Goal: Find specific page/section: Find specific page/section

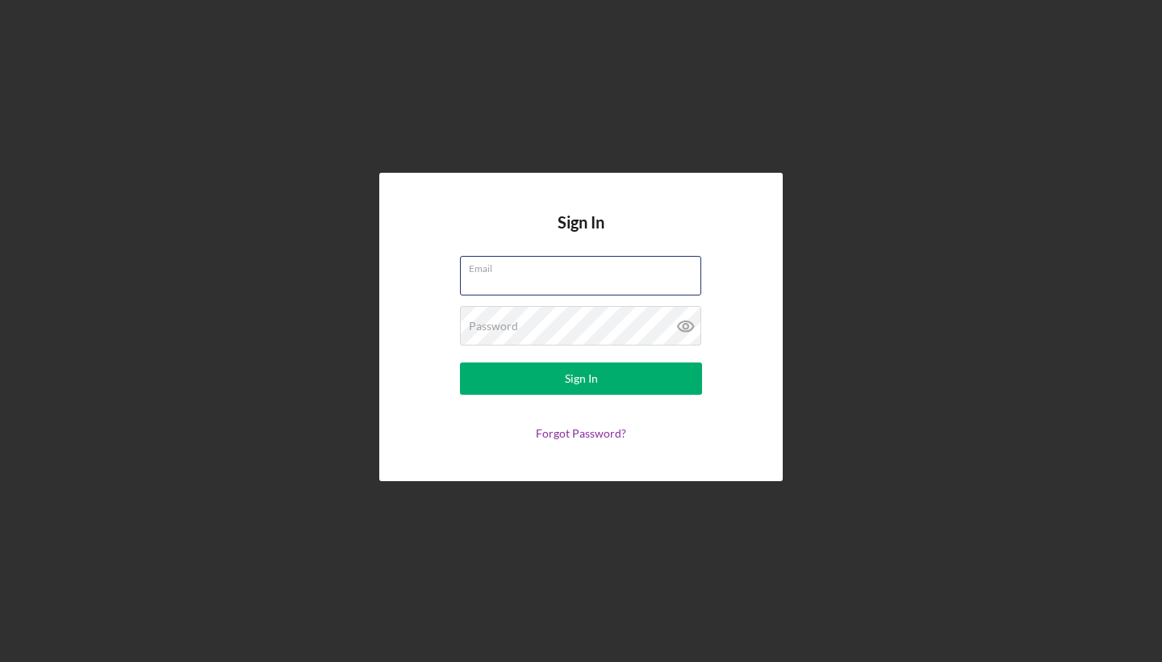
type input "[EMAIL_ADDRESS][DOMAIN_NAME]"
click at [581, 379] on button "Sign In" at bounding box center [581, 378] width 242 height 32
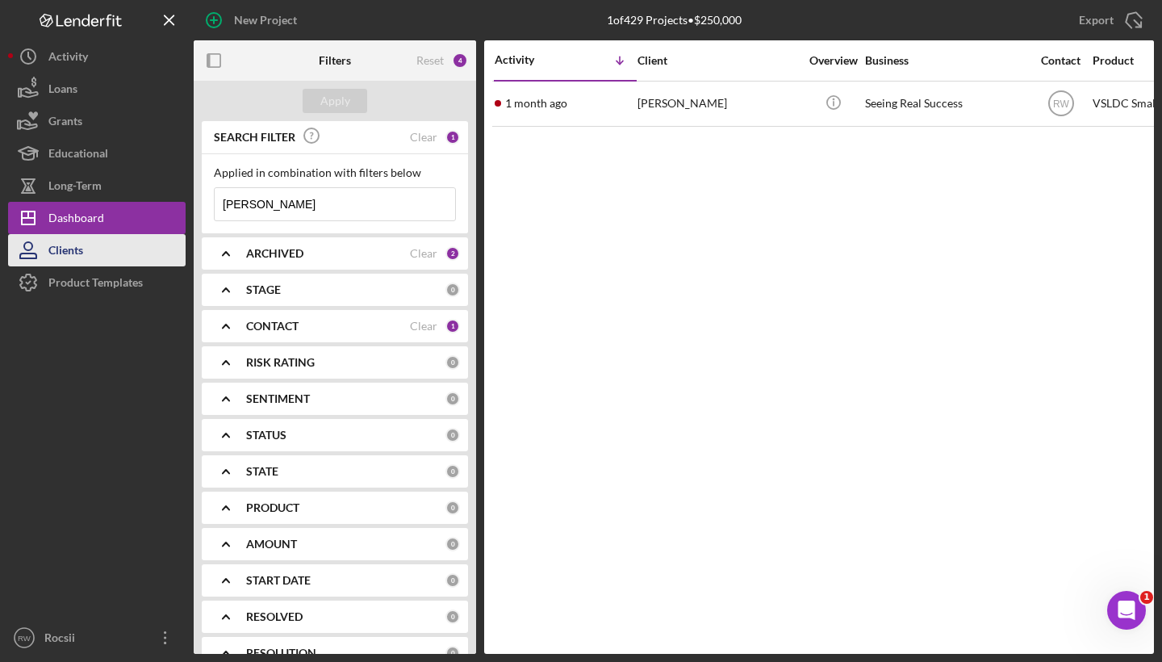
click at [157, 241] on button "Clients" at bounding box center [97, 250] width 178 height 32
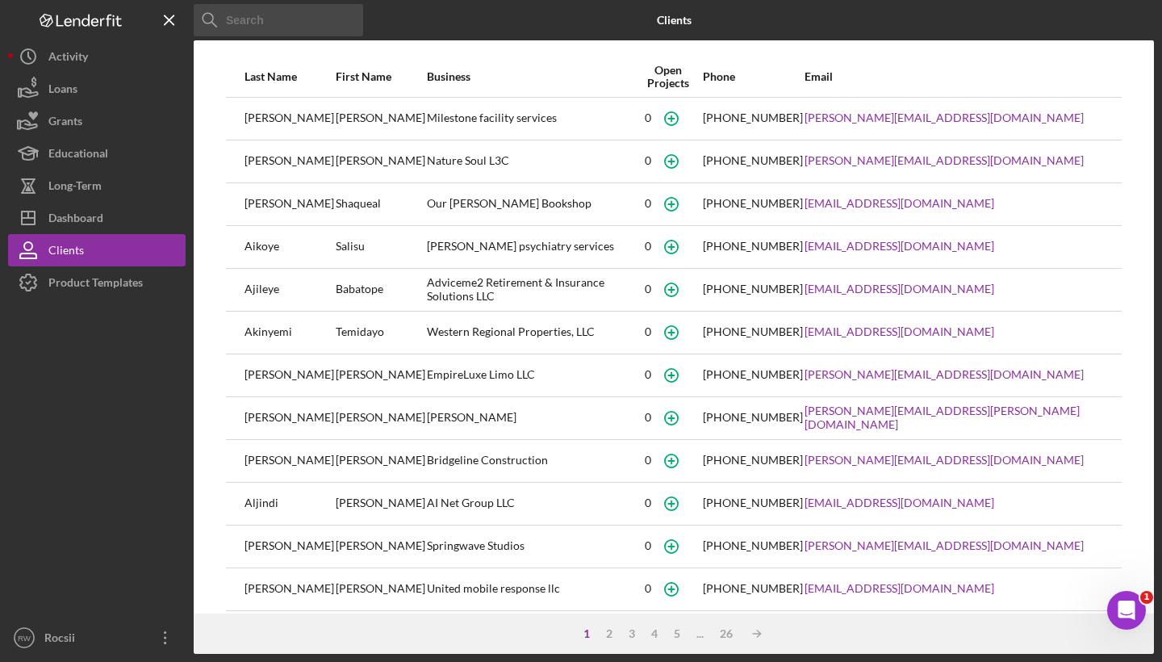
click at [312, 23] on input at bounding box center [279, 20] width 170 height 32
type input "R"
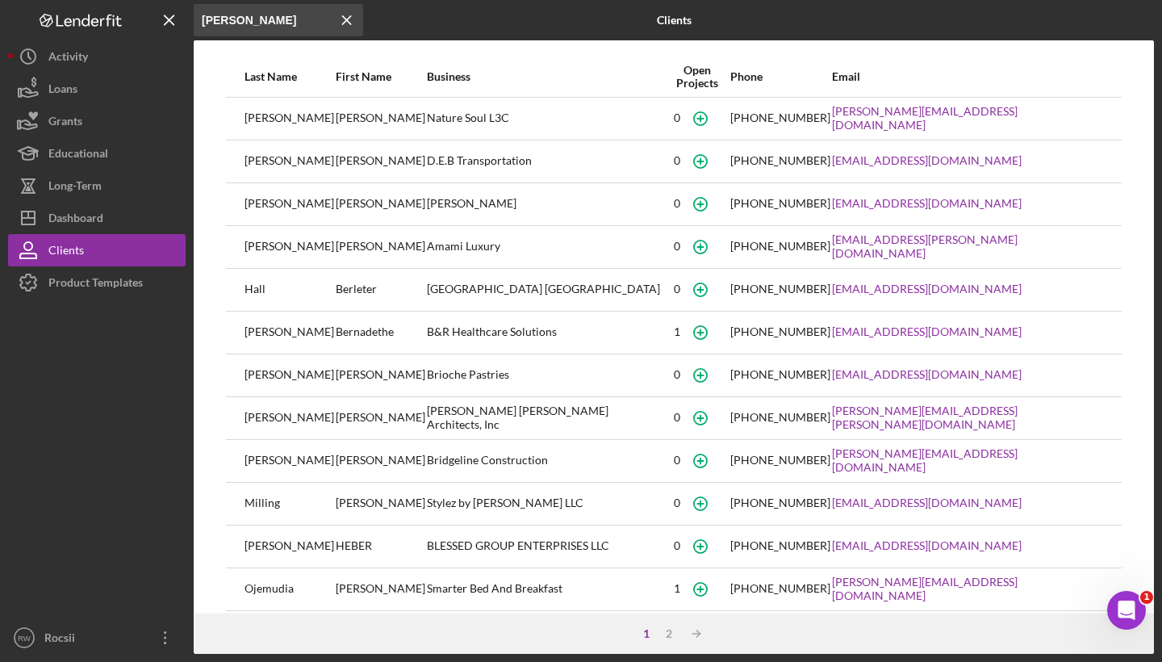
type input "[PERSON_NAME]"
click at [438, 119] on div "Nature Soul L3C" at bounding box center [545, 118] width 237 height 40
click at [84, 61] on div "Activity" at bounding box center [68, 58] width 40 height 36
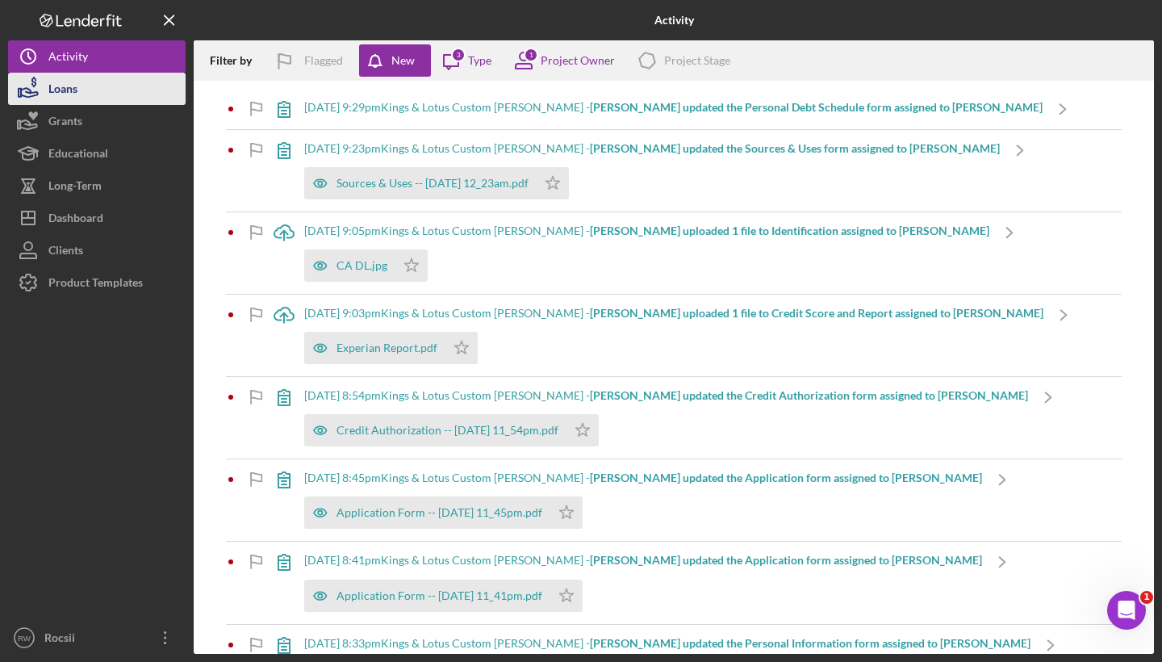
click at [76, 98] on div "Loans" at bounding box center [62, 91] width 29 height 36
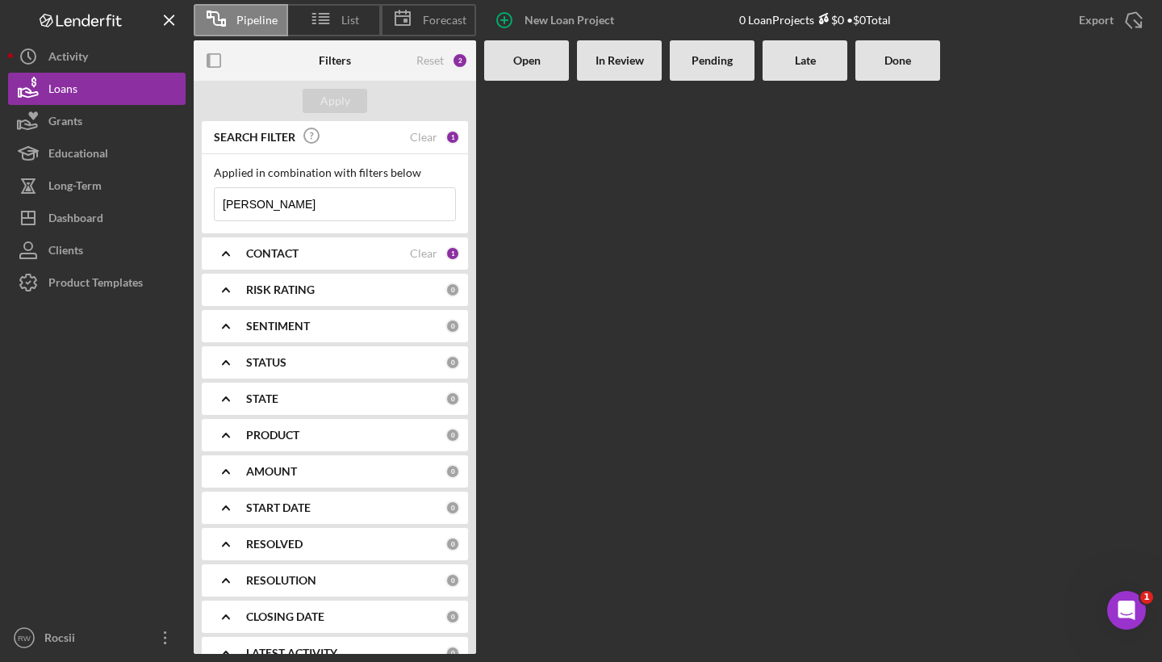
drag, startPoint x: 293, startPoint y: 206, endPoint x: 220, endPoint y: 200, distance: 73.7
click at [216, 202] on input "[PERSON_NAME]" at bounding box center [335, 204] width 241 height 32
type input "b"
click at [253, 362] on b "STATUS" at bounding box center [266, 362] width 40 height 13
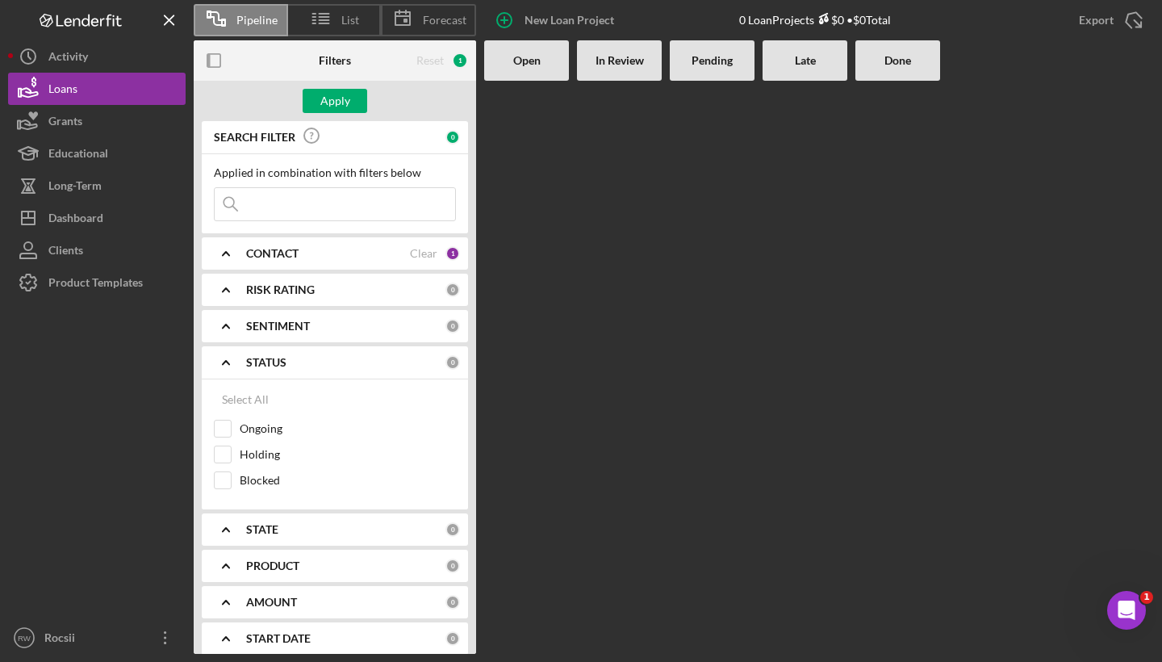
click at [232, 370] on icon "Icon/Expander" at bounding box center [226, 362] width 40 height 40
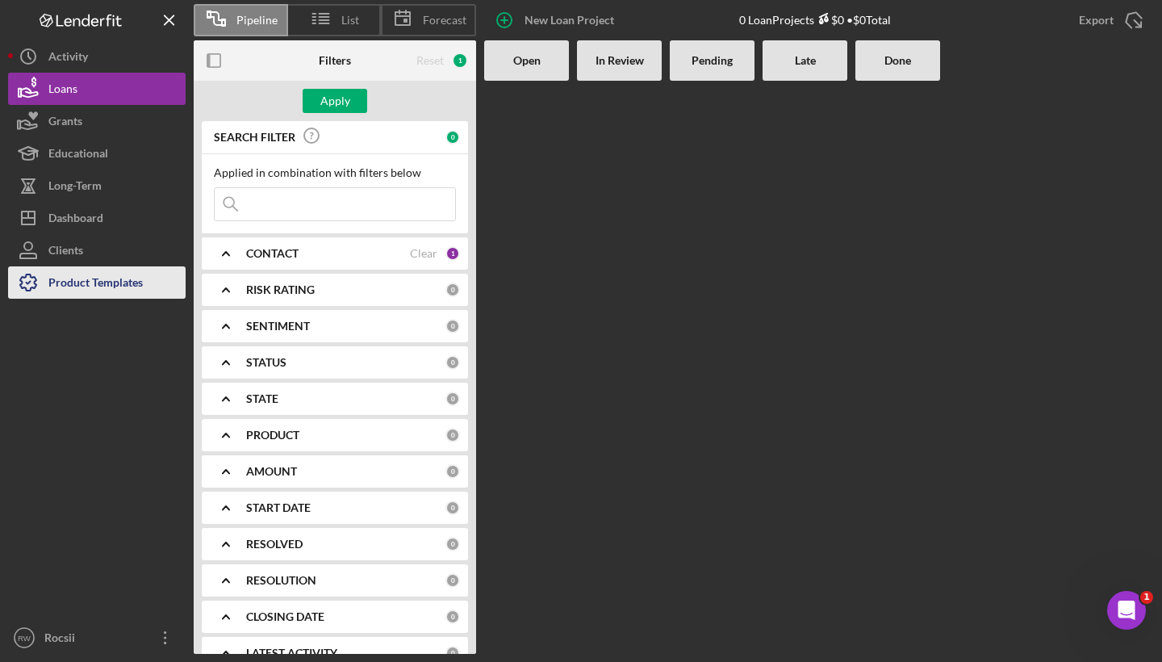
click at [140, 294] on div "Product Templates" at bounding box center [95, 284] width 94 height 36
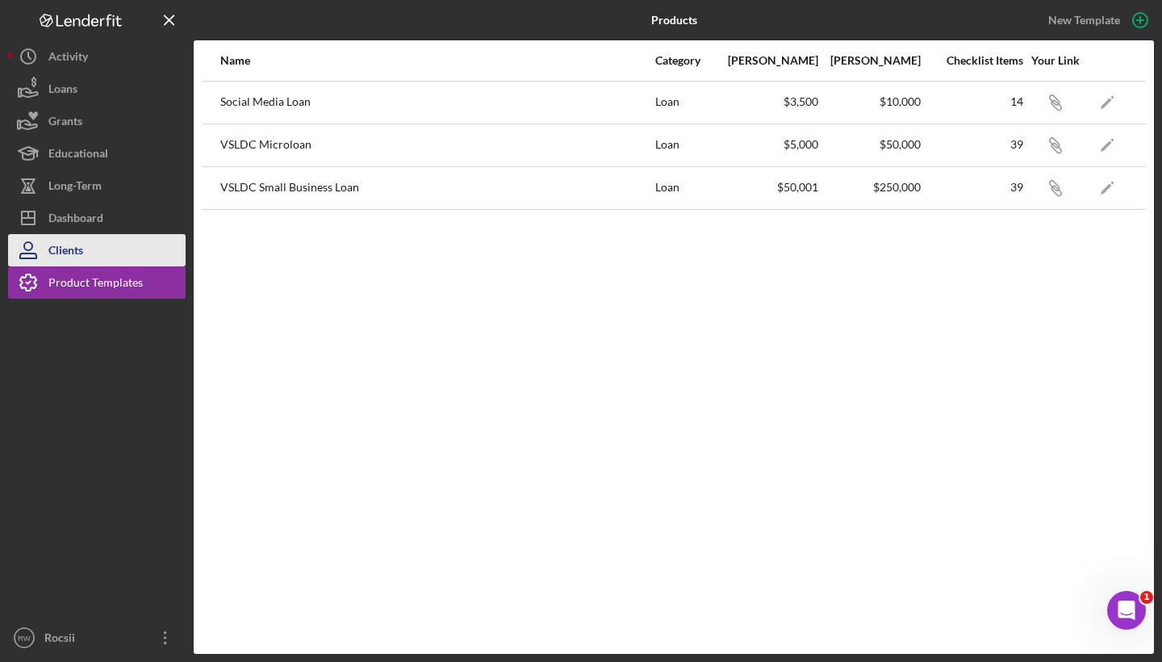
click at [122, 250] on button "Clients" at bounding box center [97, 250] width 178 height 32
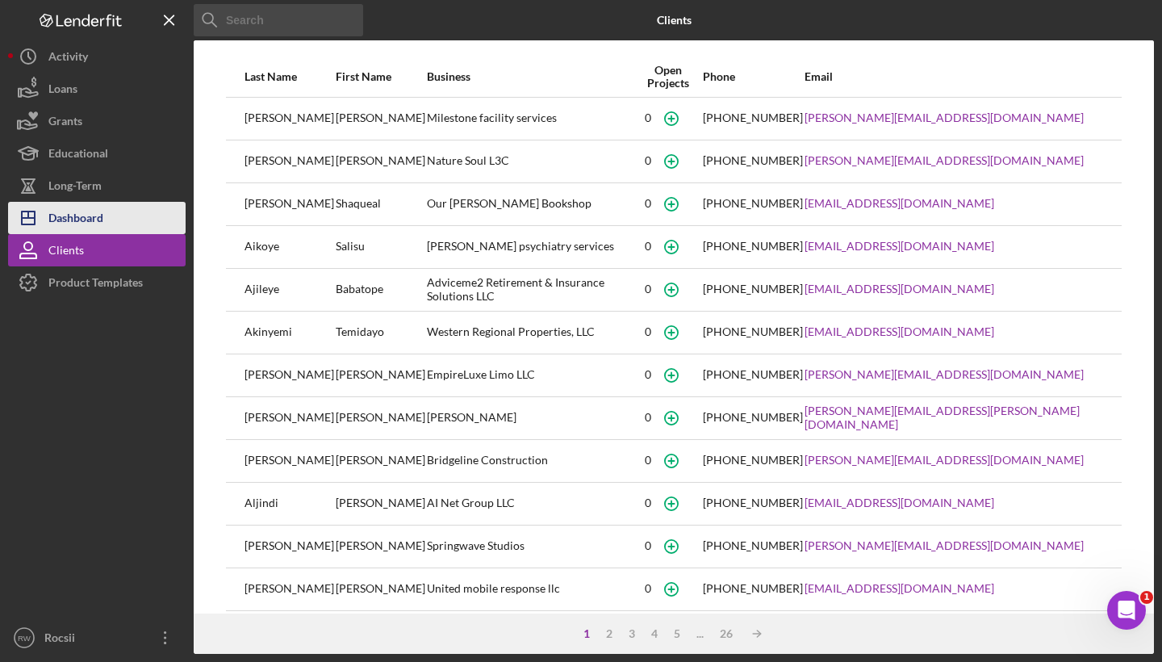
click at [119, 218] on button "Icon/Dashboard Dashboard" at bounding box center [97, 218] width 178 height 32
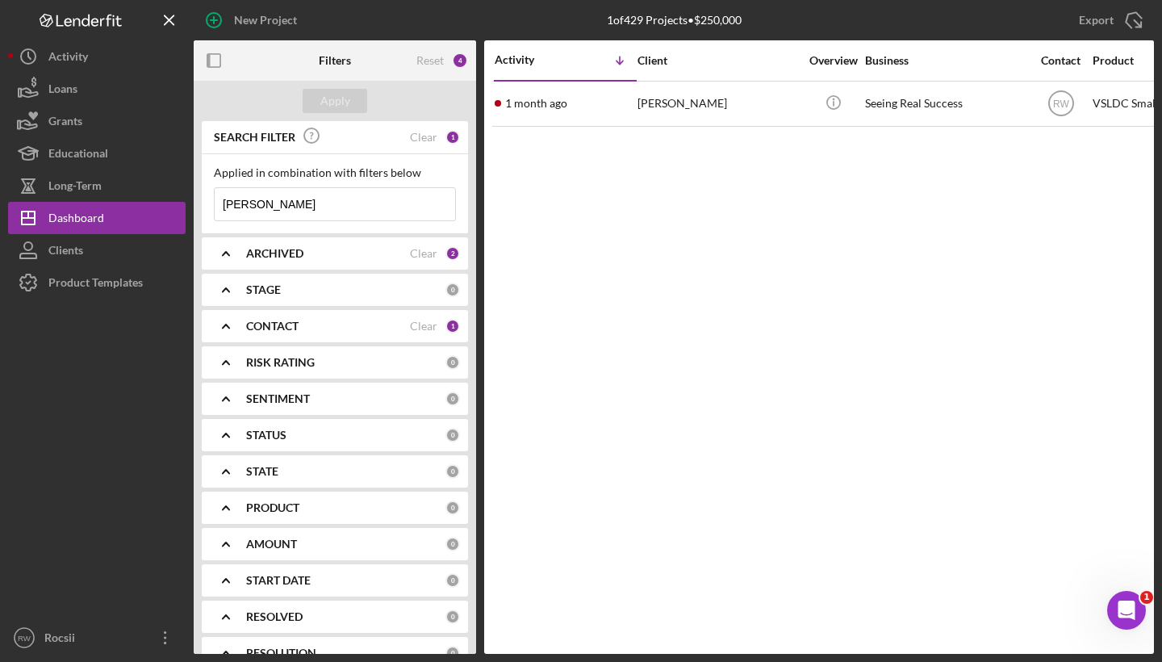
click at [269, 212] on input "[PERSON_NAME]" at bounding box center [335, 204] width 241 height 32
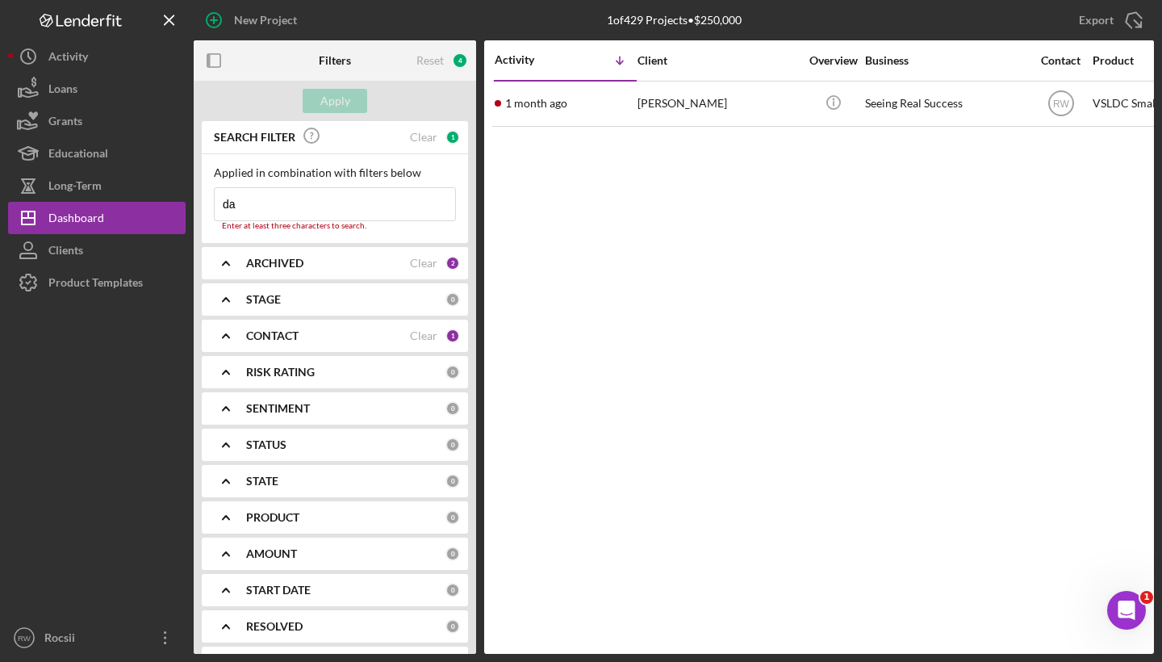
type input "d"
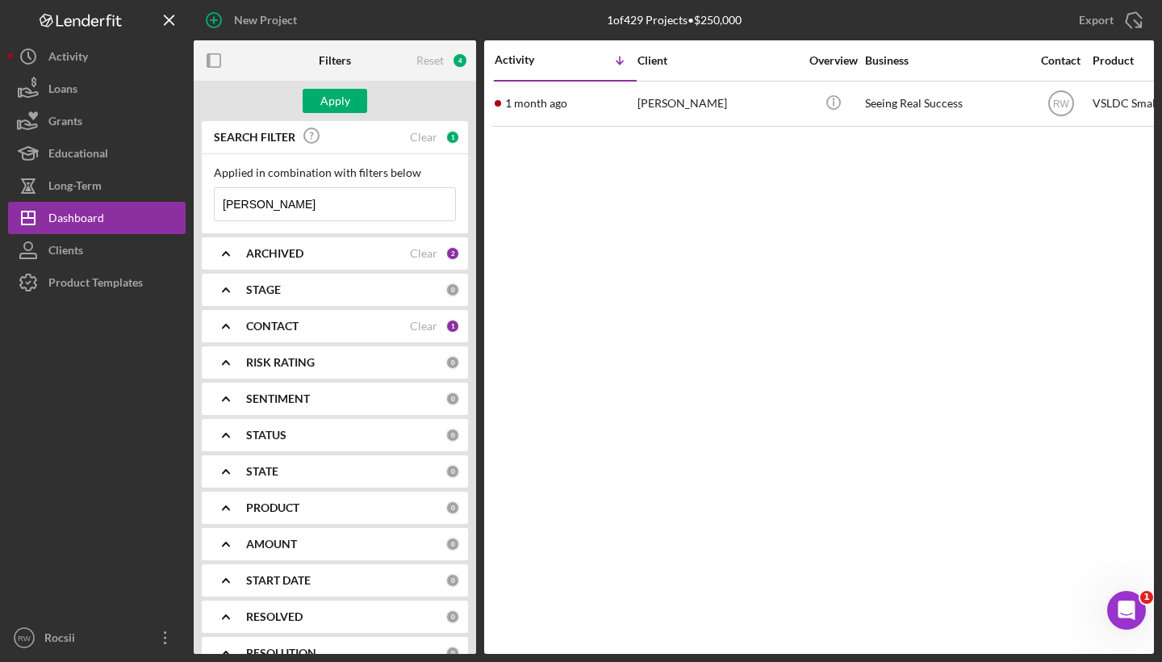
type input "[PERSON_NAME]"
click at [243, 253] on icon "Icon/Expander" at bounding box center [226, 253] width 40 height 40
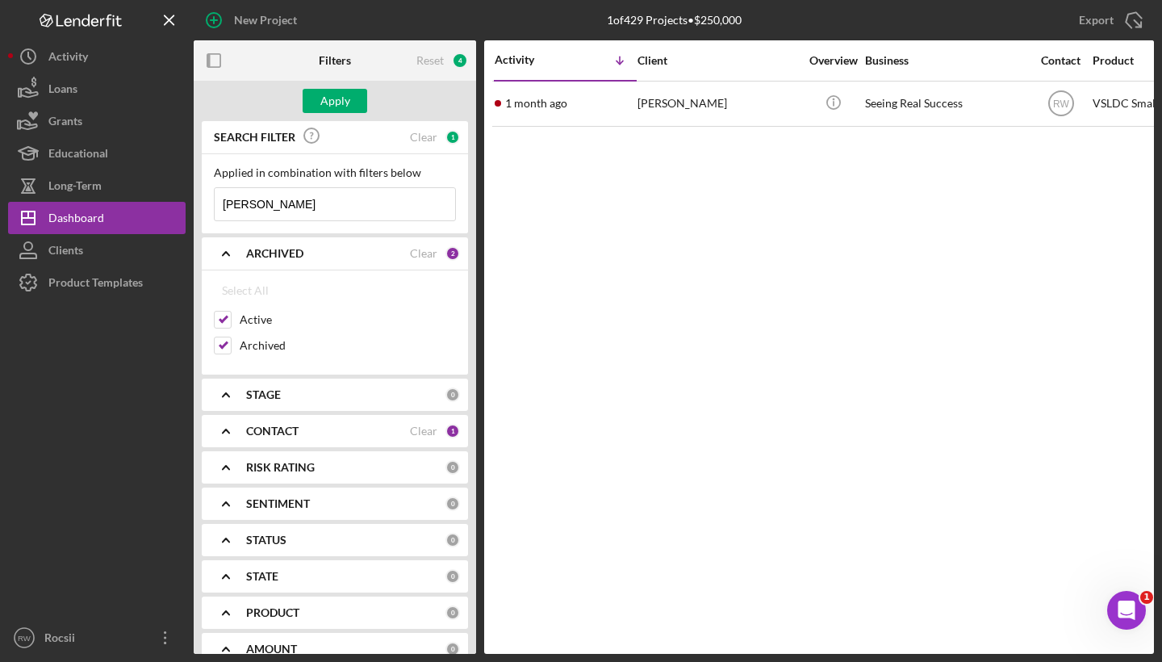
click at [228, 252] on icon "Icon/Expander" at bounding box center [226, 253] width 40 height 40
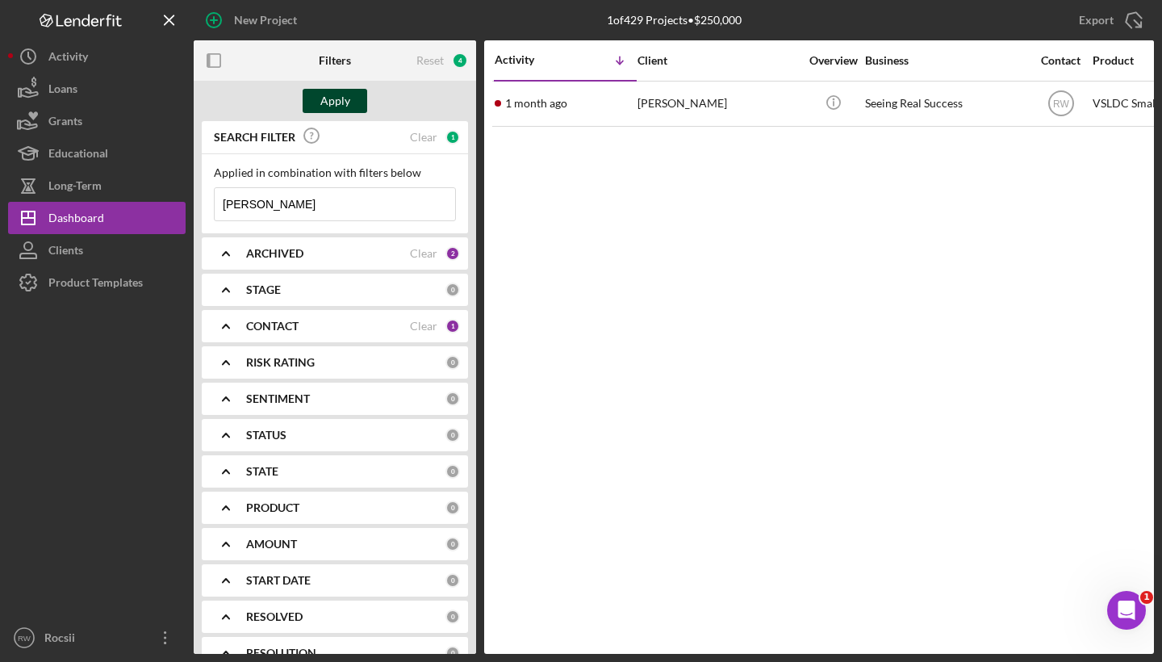
click at [341, 98] on div "Apply" at bounding box center [335, 101] width 30 height 24
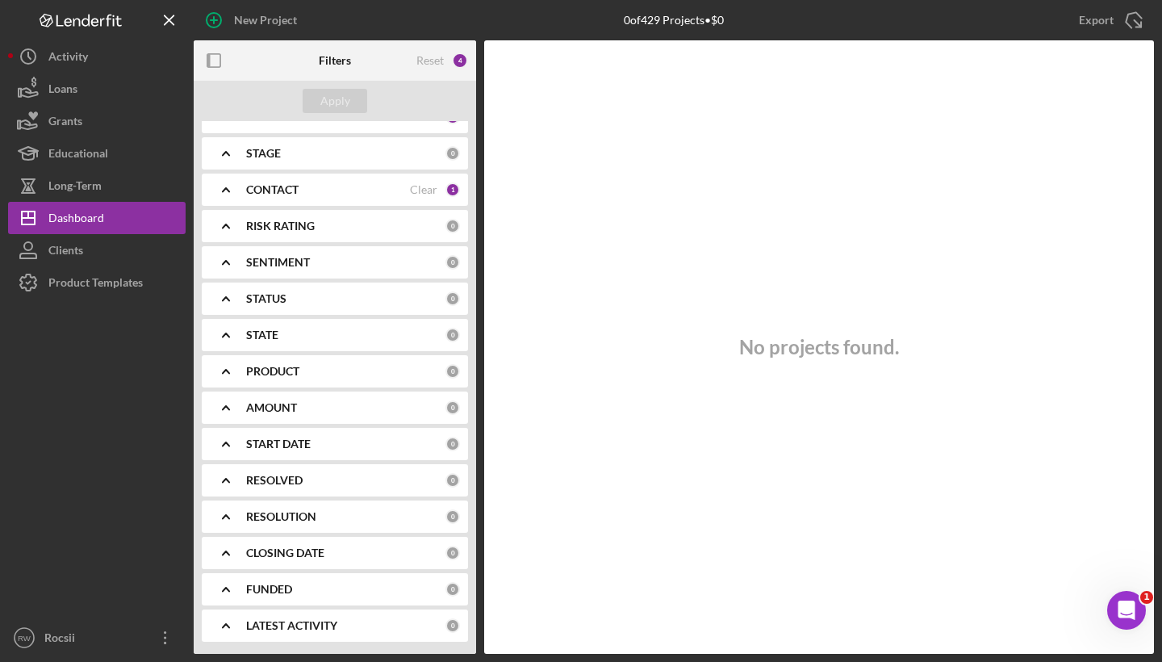
scroll to position [136, 0]
click at [90, 98] on button "Loans" at bounding box center [97, 89] width 178 height 32
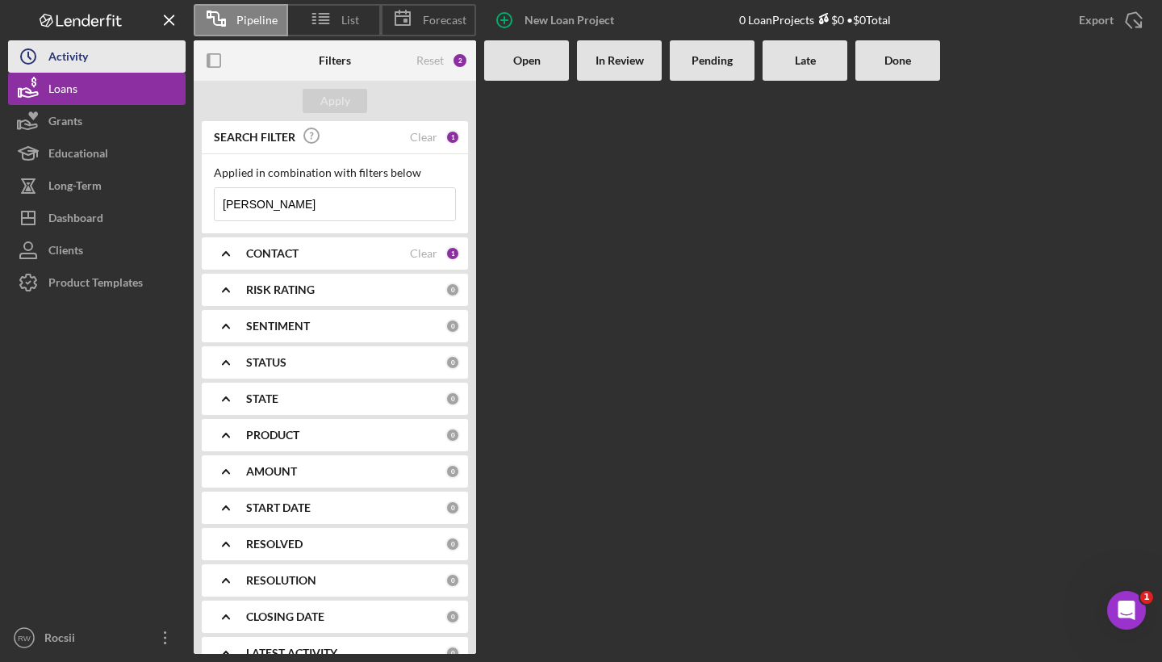
click at [124, 65] on button "Icon/History Activity" at bounding box center [97, 56] width 178 height 32
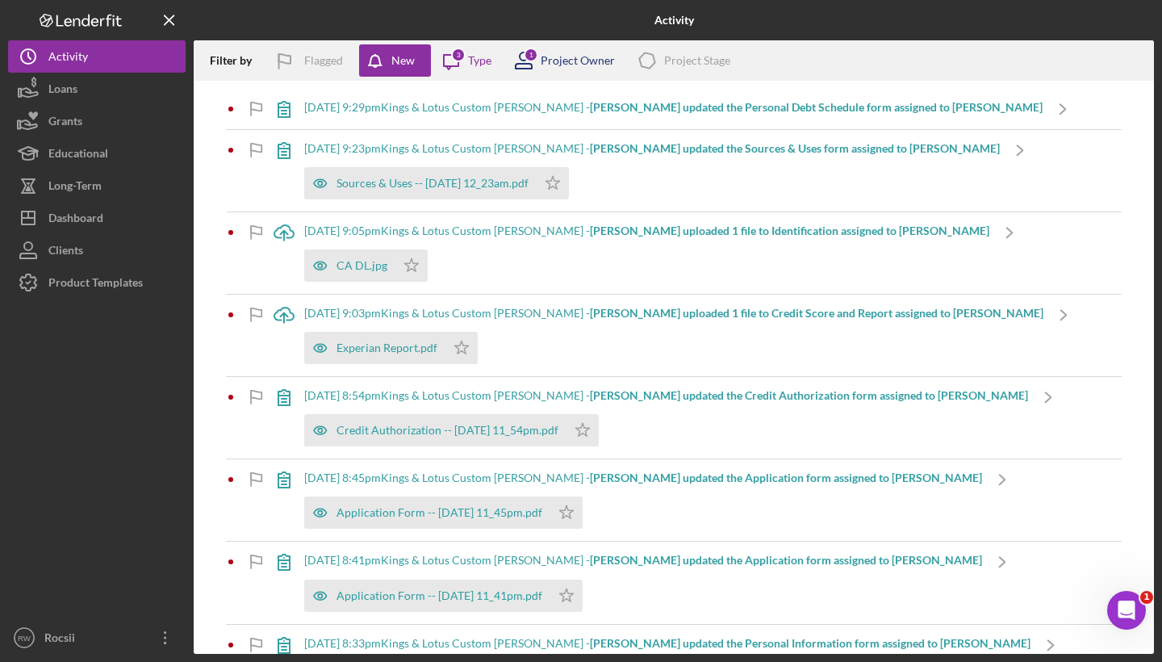
click at [534, 69] on icon at bounding box center [524, 60] width 40 height 40
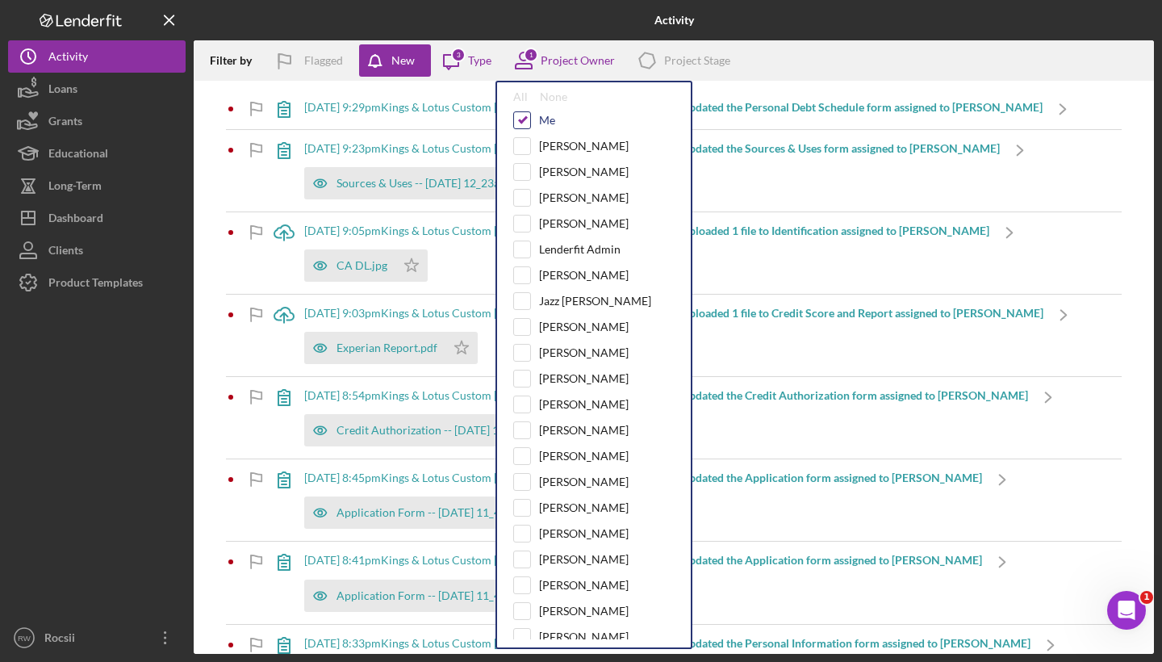
click at [529, 115] on input "checkbox" at bounding box center [522, 120] width 16 height 16
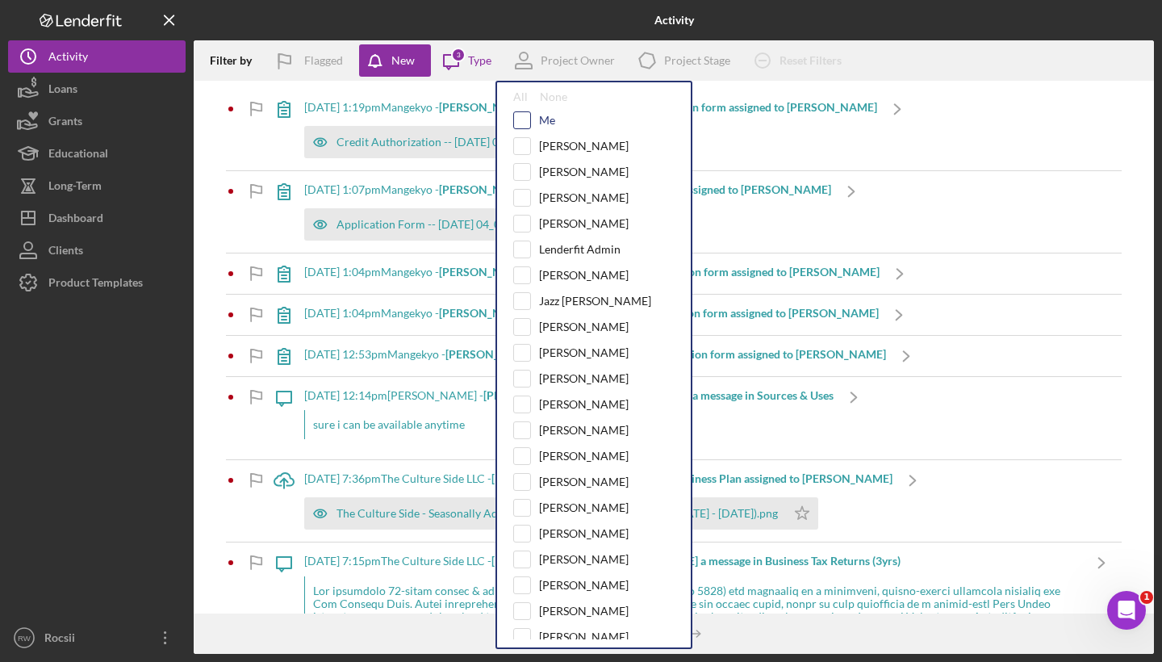
click at [523, 127] on input "checkbox" at bounding box center [522, 120] width 16 height 16
checkbox input "true"
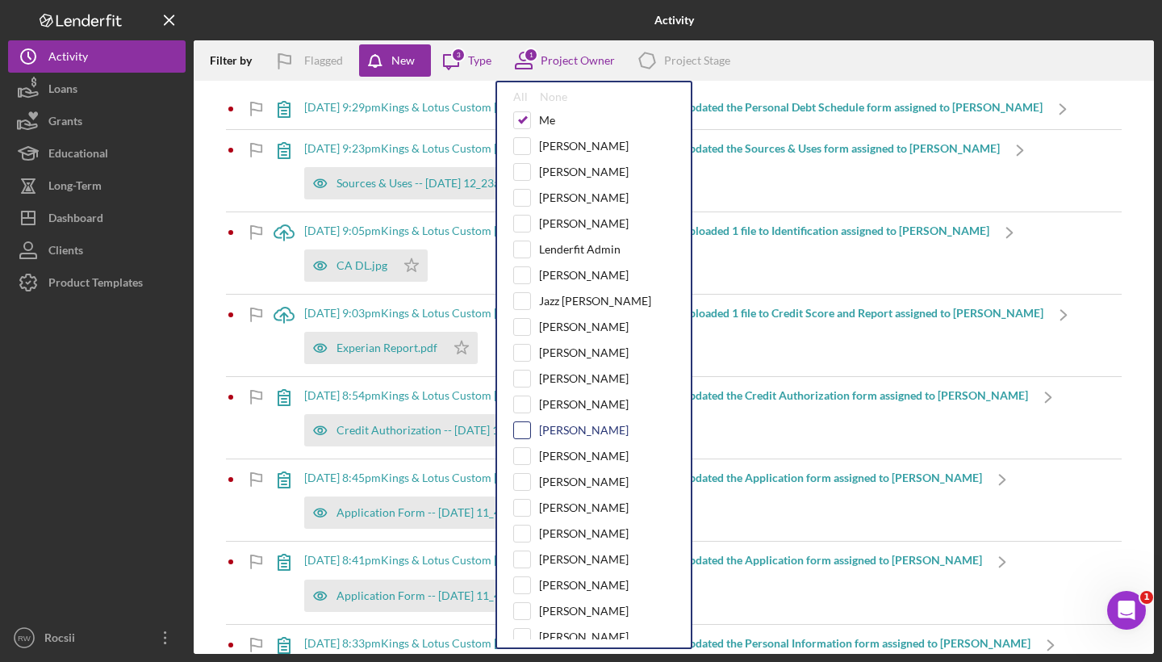
click at [527, 425] on input "checkbox" at bounding box center [522, 430] width 16 height 16
checkbox input "true"
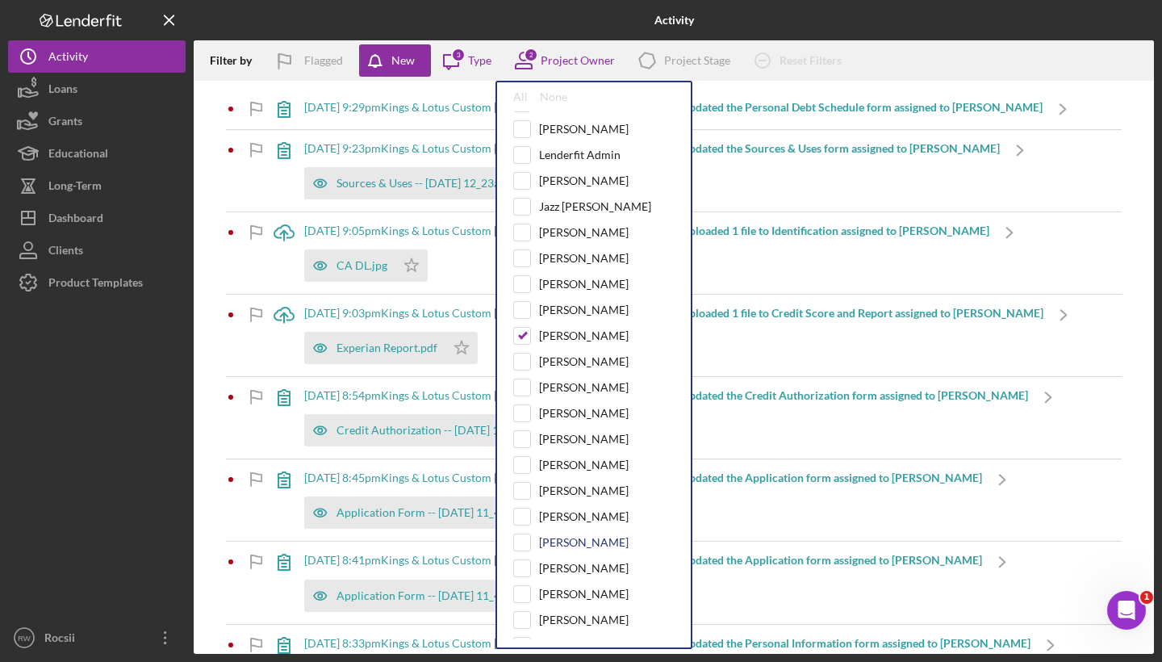
scroll to position [144, 0]
click at [524, 370] on input "checkbox" at bounding box center [522, 364] width 16 height 16
checkbox input "true"
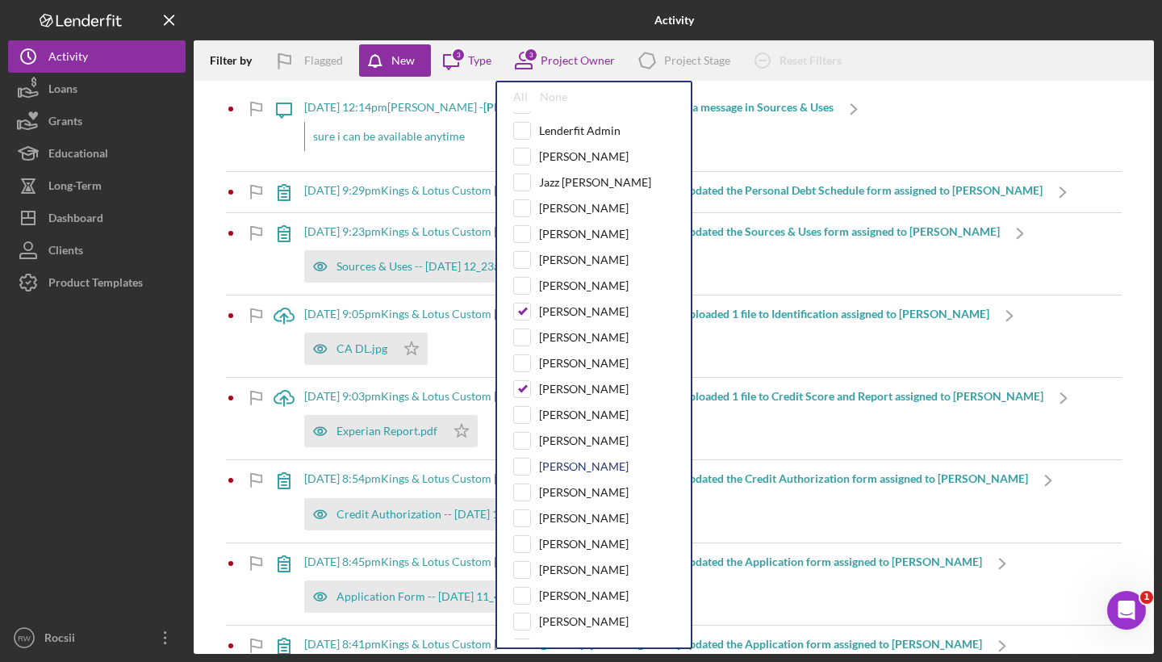
scroll to position [117, 0]
click at [864, 83] on div "Icon/Message [DATE] 12:14pm [PERSON_NAME] - [PERSON_NAME] sent [PERSON_NAME] a …" at bounding box center [674, 367] width 961 height 573
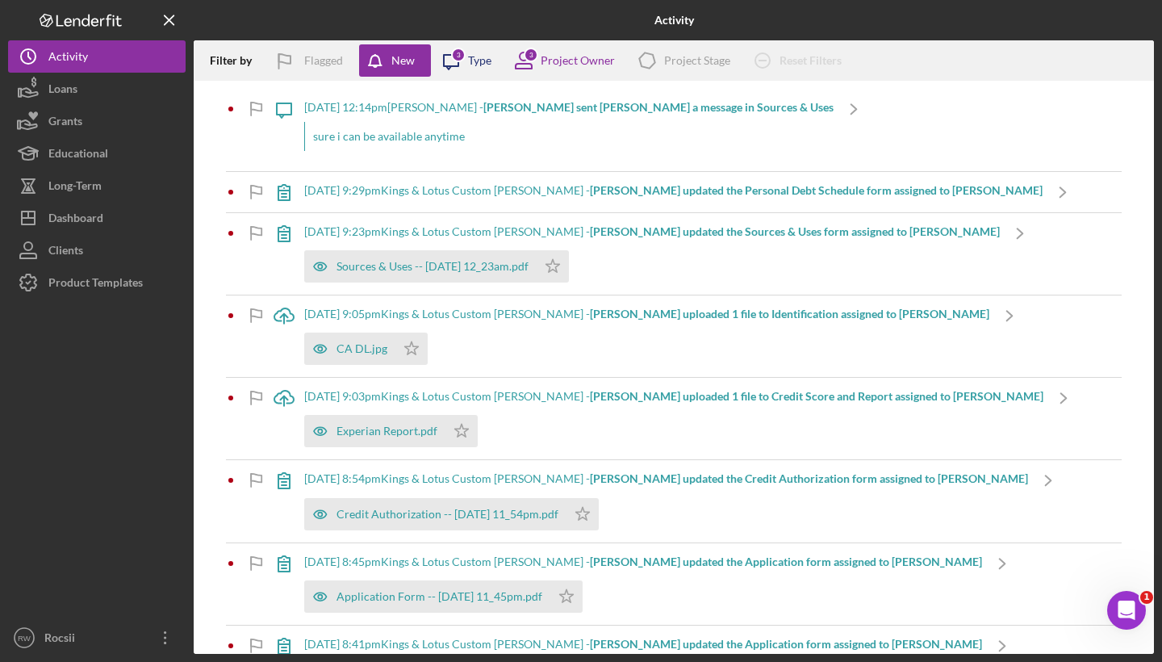
click at [467, 61] on icon "Icon/Message" at bounding box center [451, 60] width 40 height 40
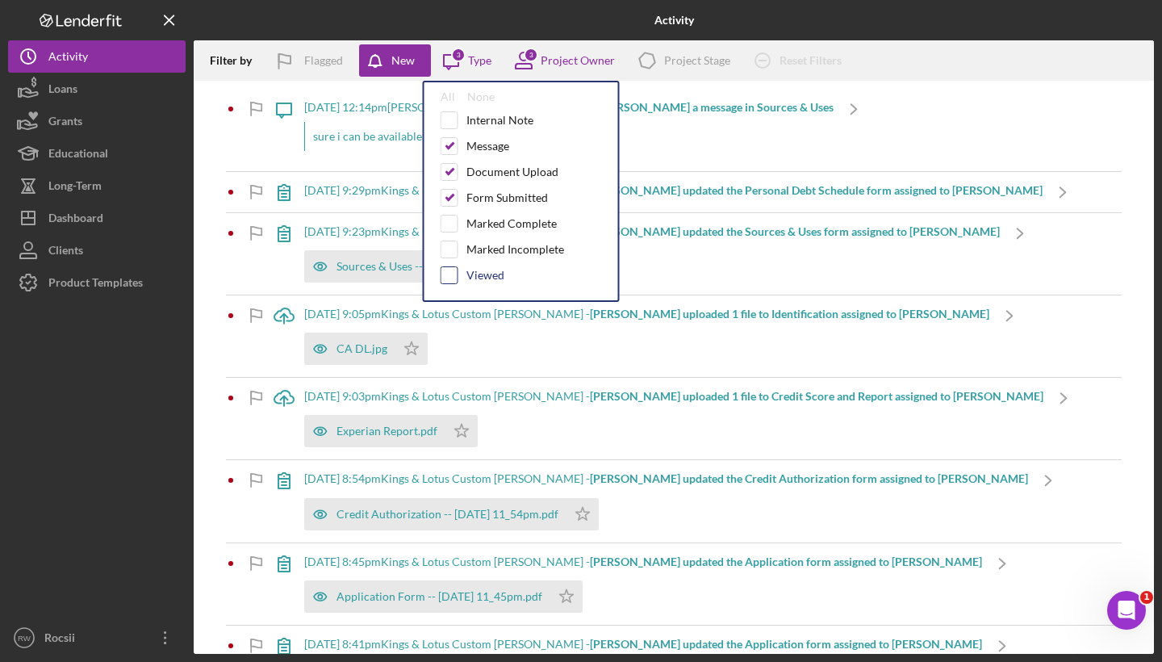
click at [447, 283] on input "checkbox" at bounding box center [450, 275] width 16 height 16
checkbox input "true"
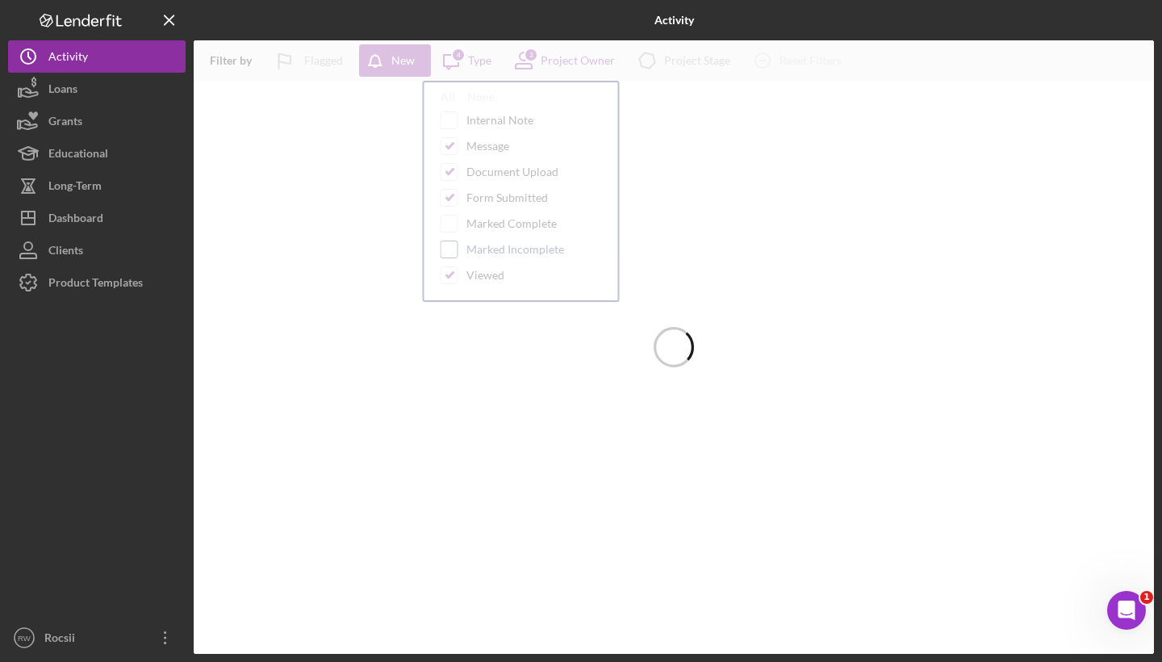
click at [449, 249] on input "checkbox" at bounding box center [450, 249] width 16 height 16
checkbox input "true"
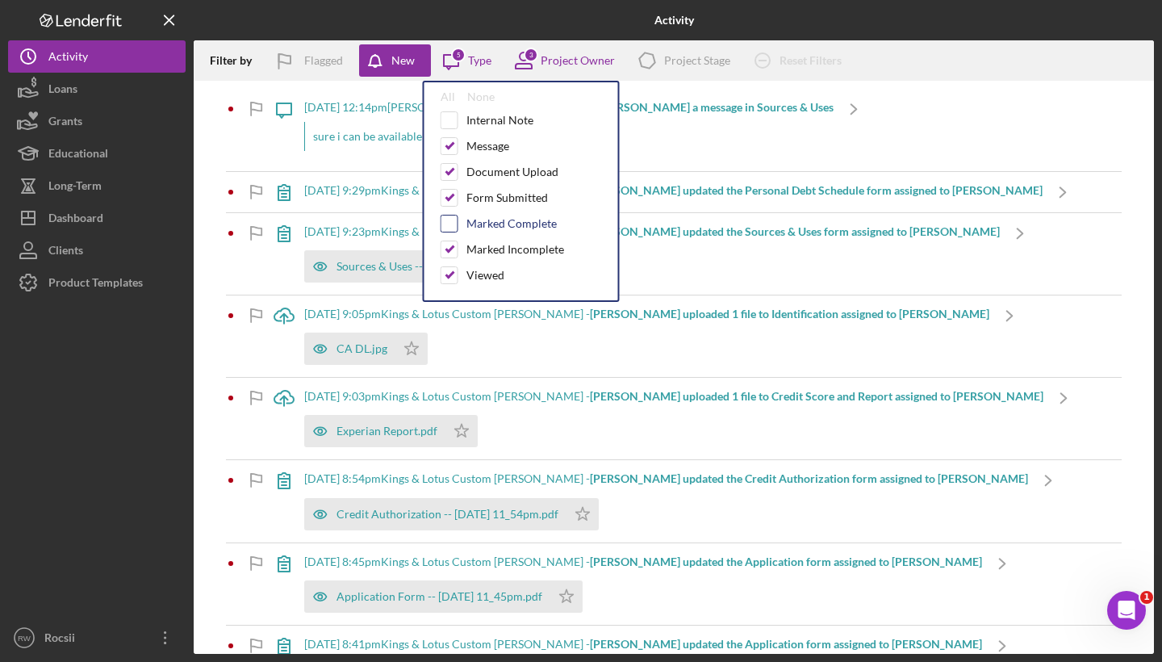
click at [450, 220] on input "checkbox" at bounding box center [450, 224] width 16 height 16
checkbox input "true"
click at [459, 123] on div "Internal Note" at bounding box center [521, 120] width 161 height 18
click at [455, 118] on input "checkbox" at bounding box center [450, 120] width 16 height 16
checkbox input "true"
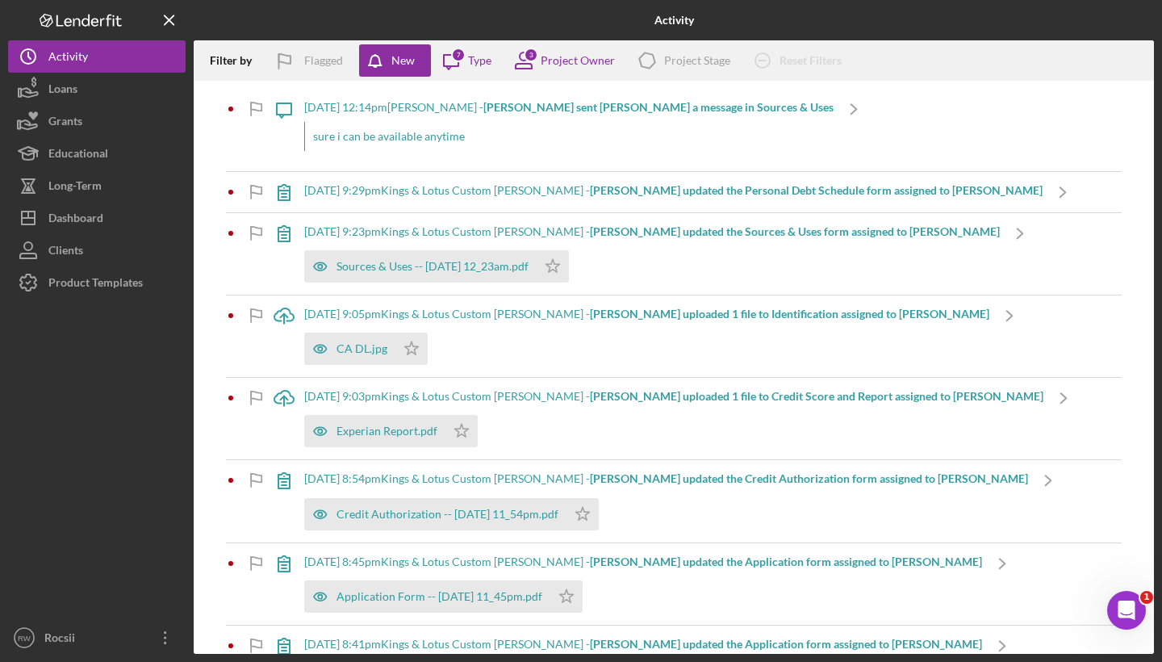
click at [926, 43] on div "Filter by Flagged New Icon/Message 7 Type 3 Project Owner Icon/Product Project …" at bounding box center [674, 60] width 961 height 40
click at [117, 90] on button "Loans" at bounding box center [97, 89] width 178 height 32
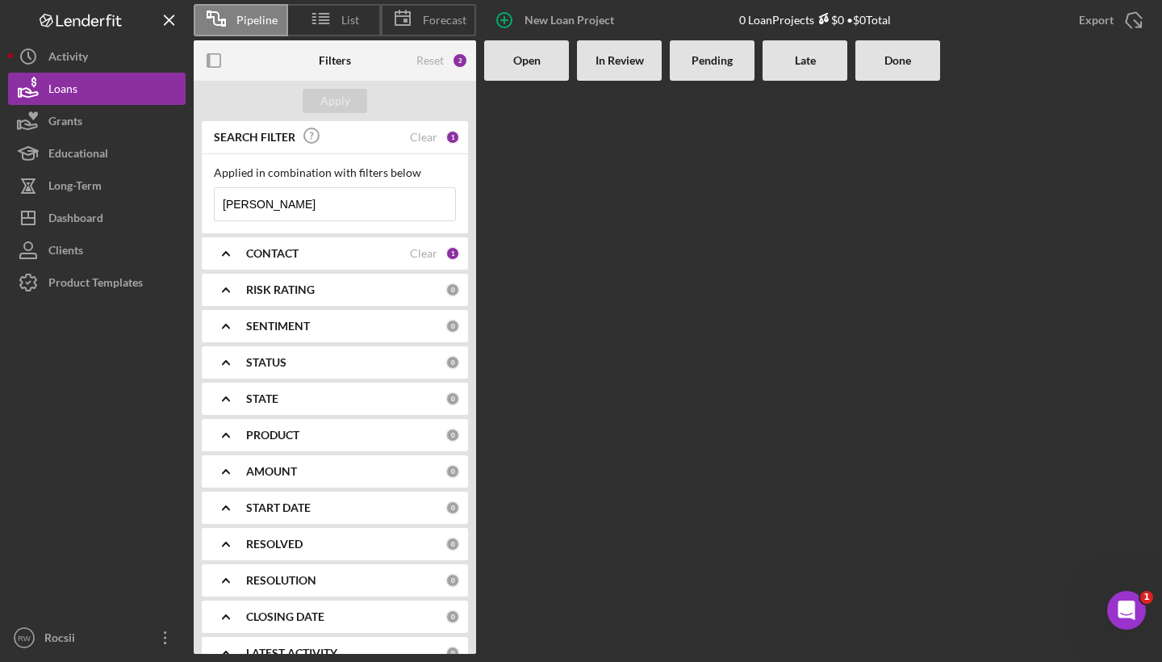
click at [314, 212] on input "[PERSON_NAME]" at bounding box center [335, 204] width 241 height 32
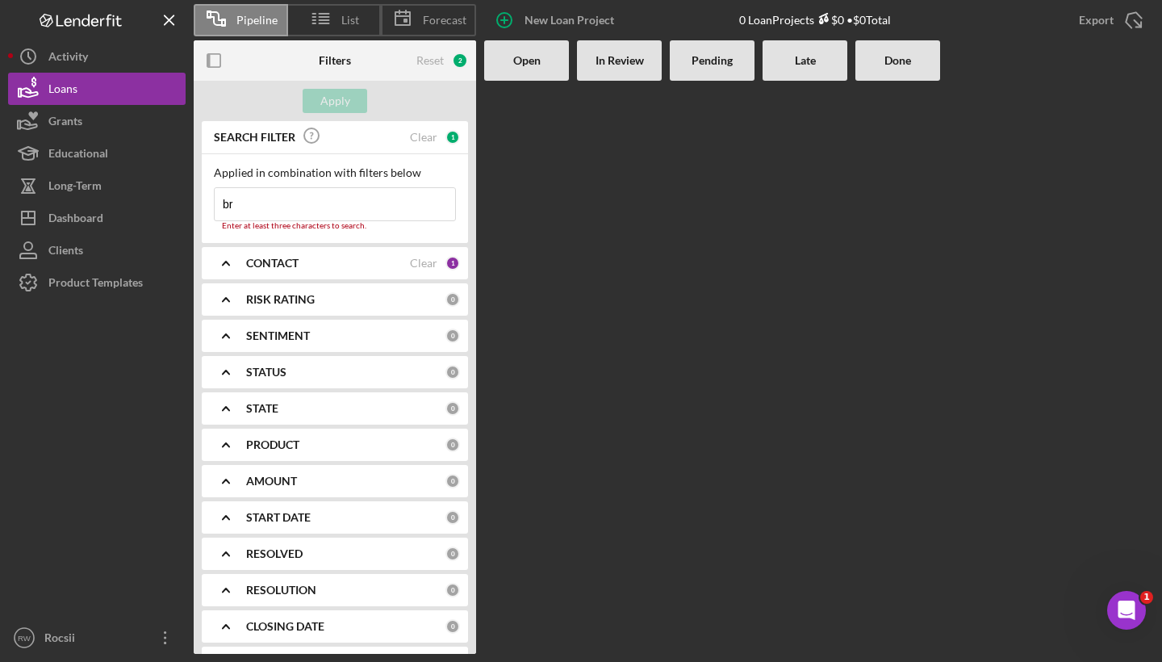
type input "b"
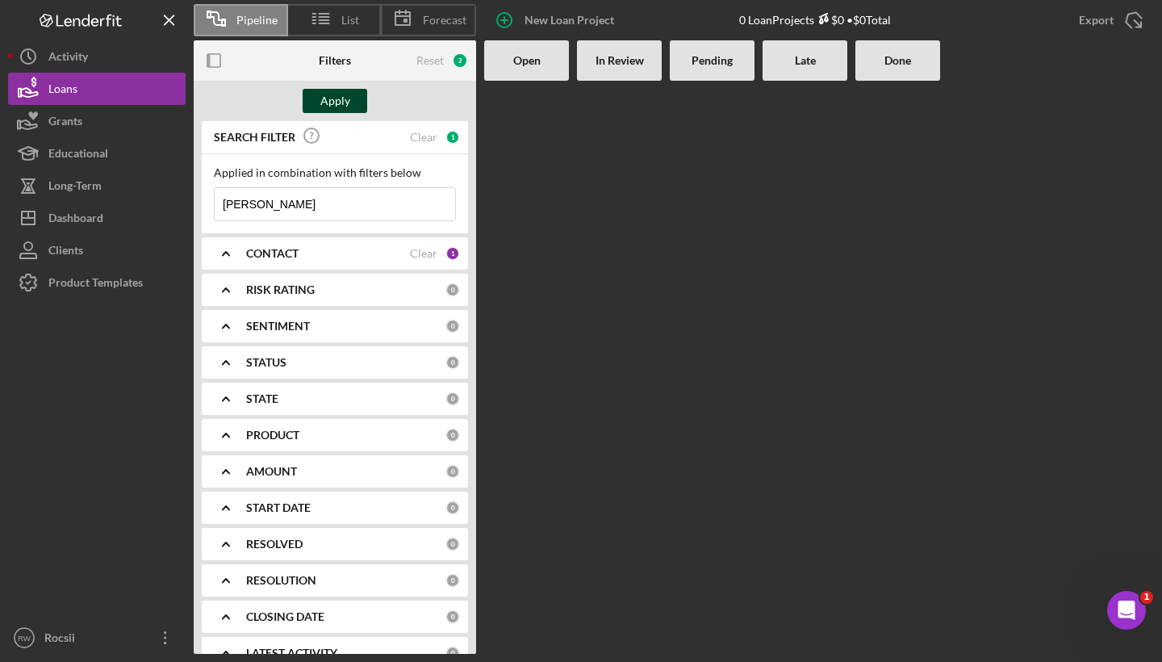
type input "[PERSON_NAME]"
click at [348, 106] on div "Apply" at bounding box center [335, 101] width 30 height 24
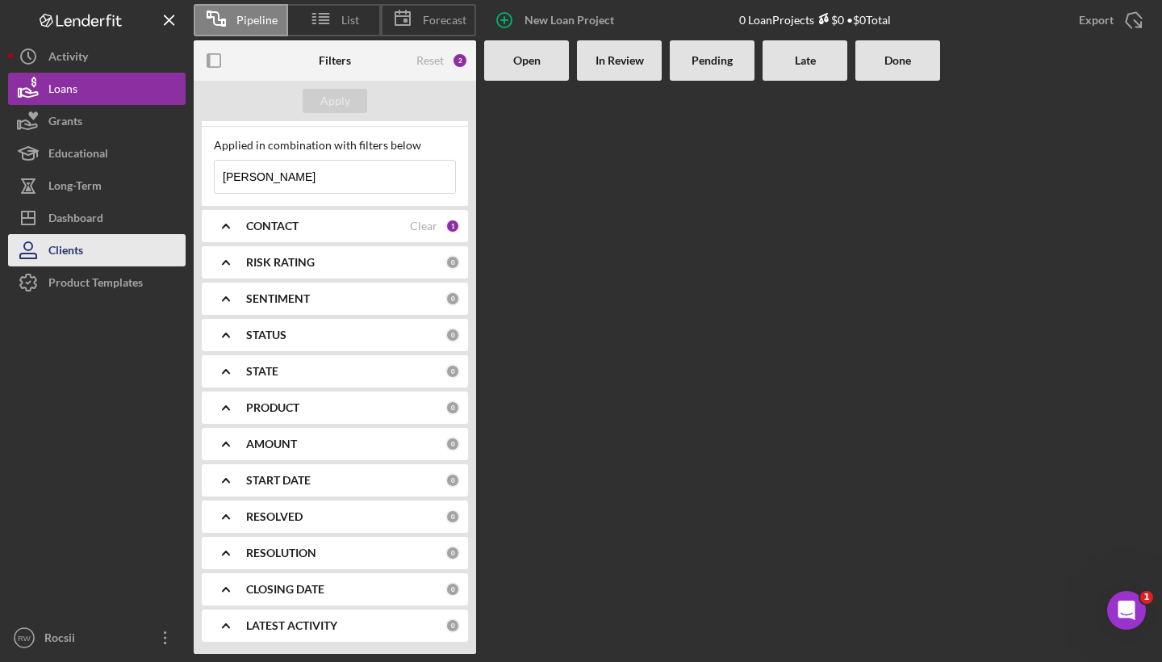
scroll to position [27, 0]
click at [343, 21] on span "List" at bounding box center [350, 20] width 18 height 13
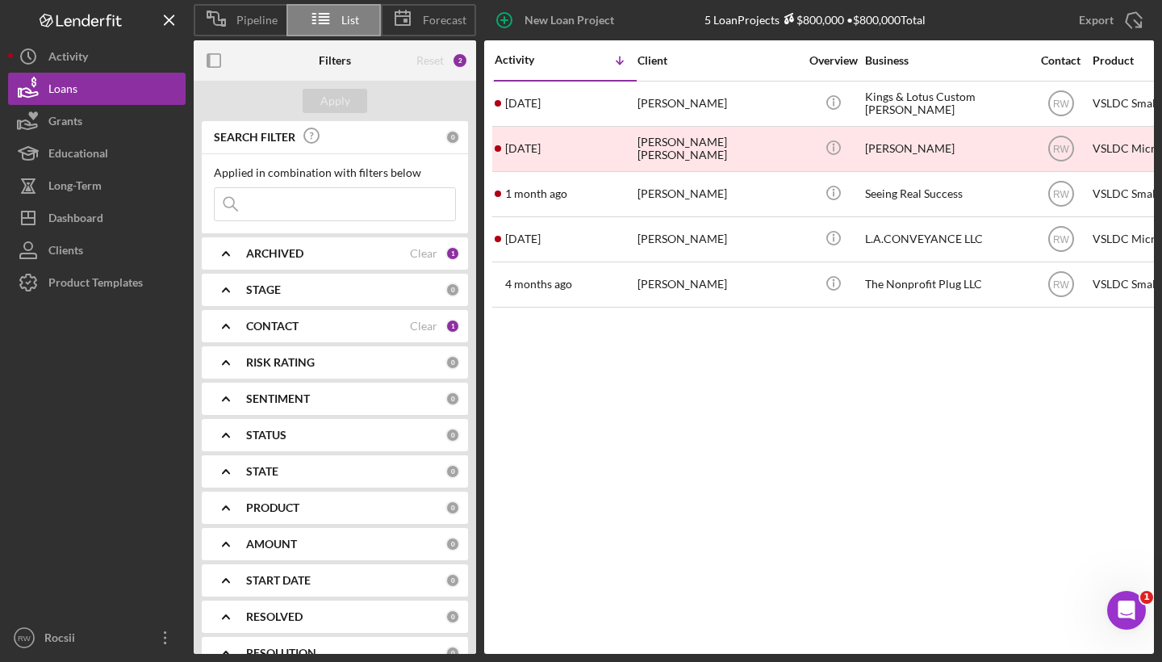
click at [293, 197] on input at bounding box center [335, 204] width 241 height 32
type input "[PERSON_NAME]"
click at [262, 23] on span "Pipeline" at bounding box center [257, 20] width 41 height 13
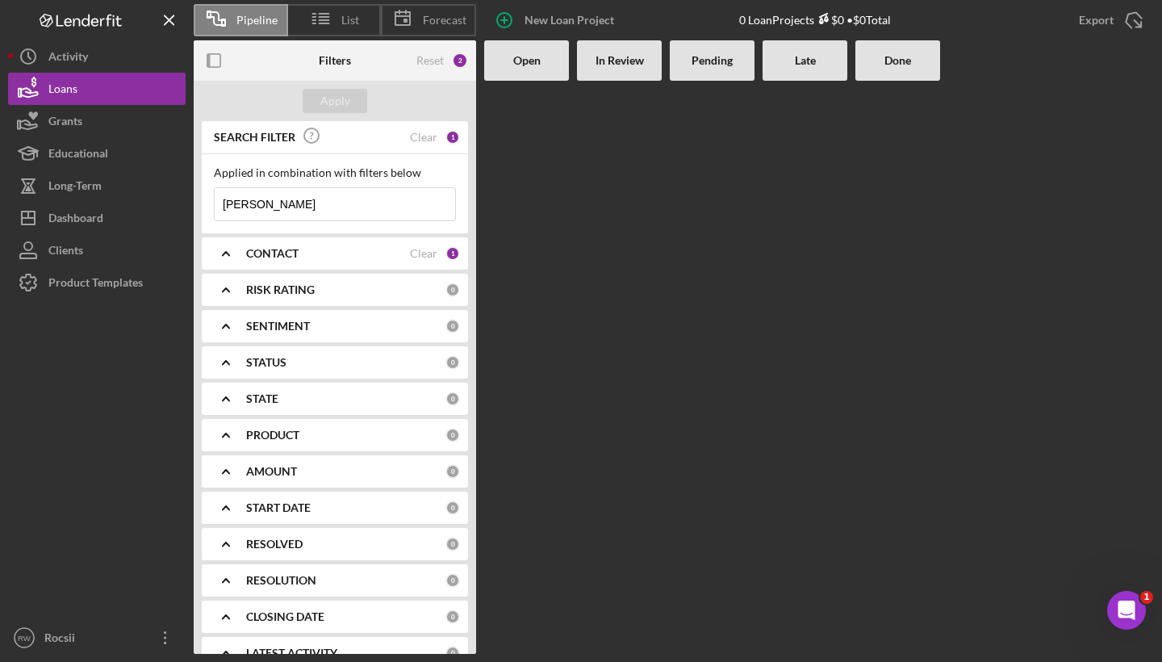
click at [284, 204] on input "[PERSON_NAME]" at bounding box center [335, 204] width 241 height 32
click at [83, 62] on div "Activity" at bounding box center [68, 58] width 40 height 36
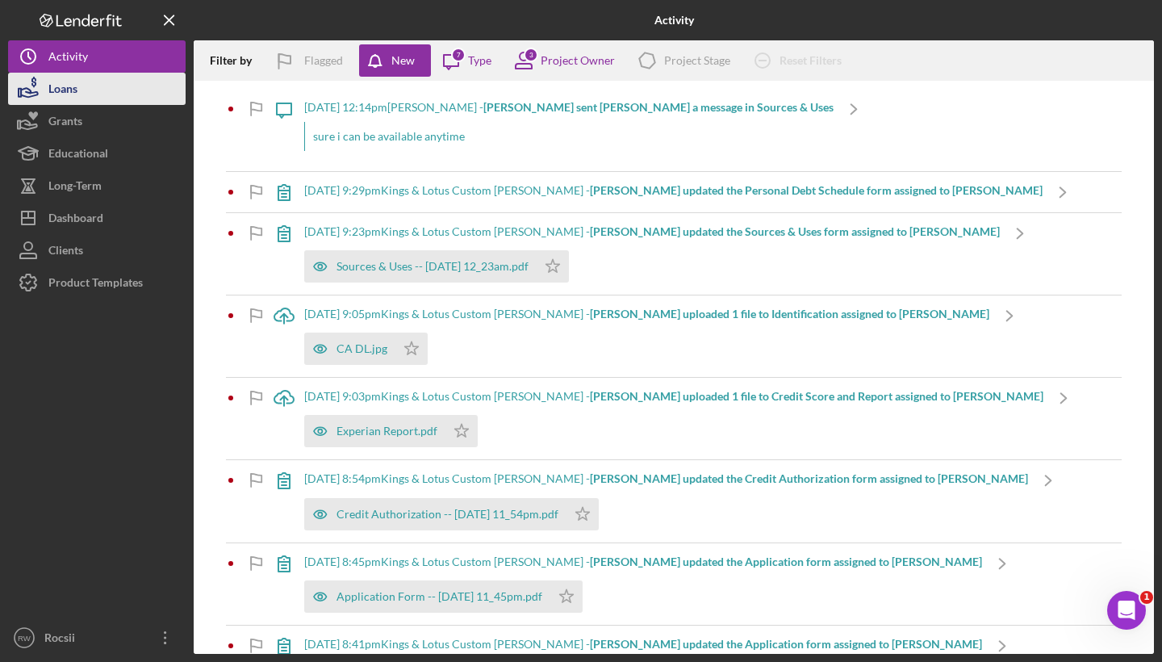
click at [88, 82] on button "Loans" at bounding box center [97, 89] width 178 height 32
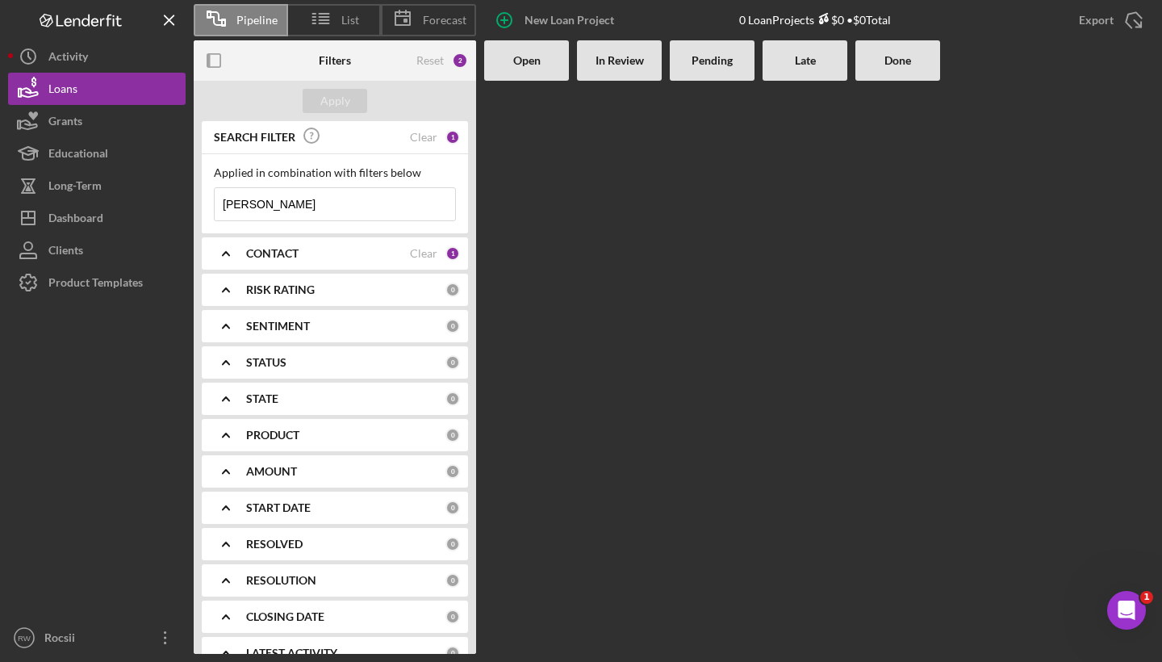
click at [347, 199] on input "[PERSON_NAME]" at bounding box center [335, 204] width 241 height 32
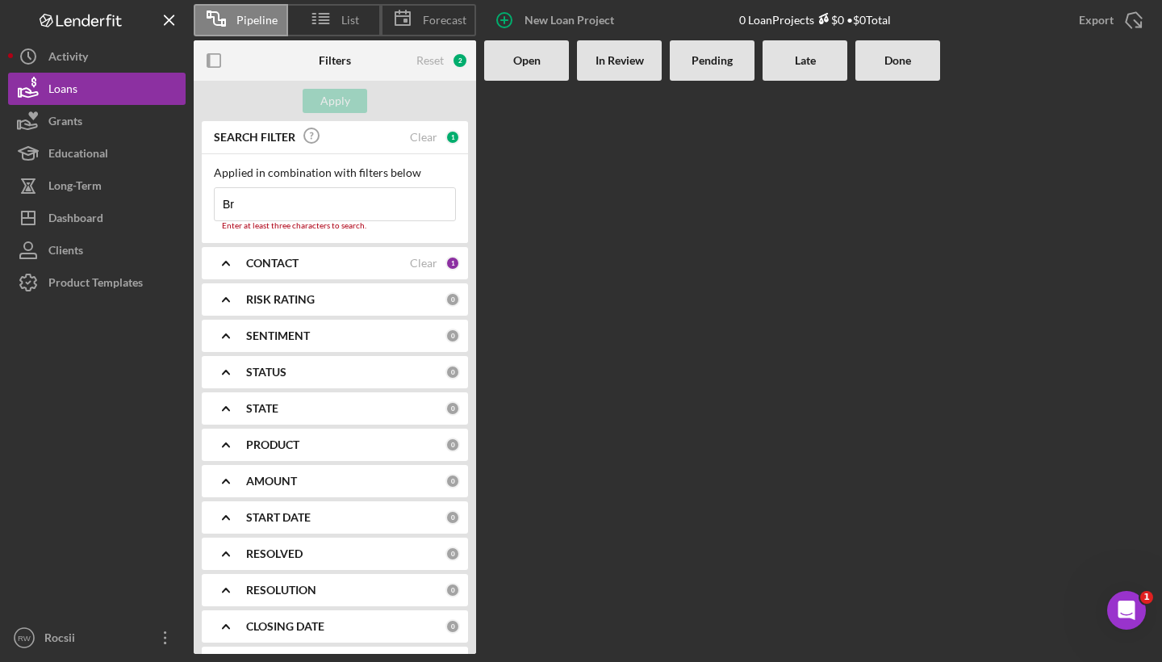
type input "B"
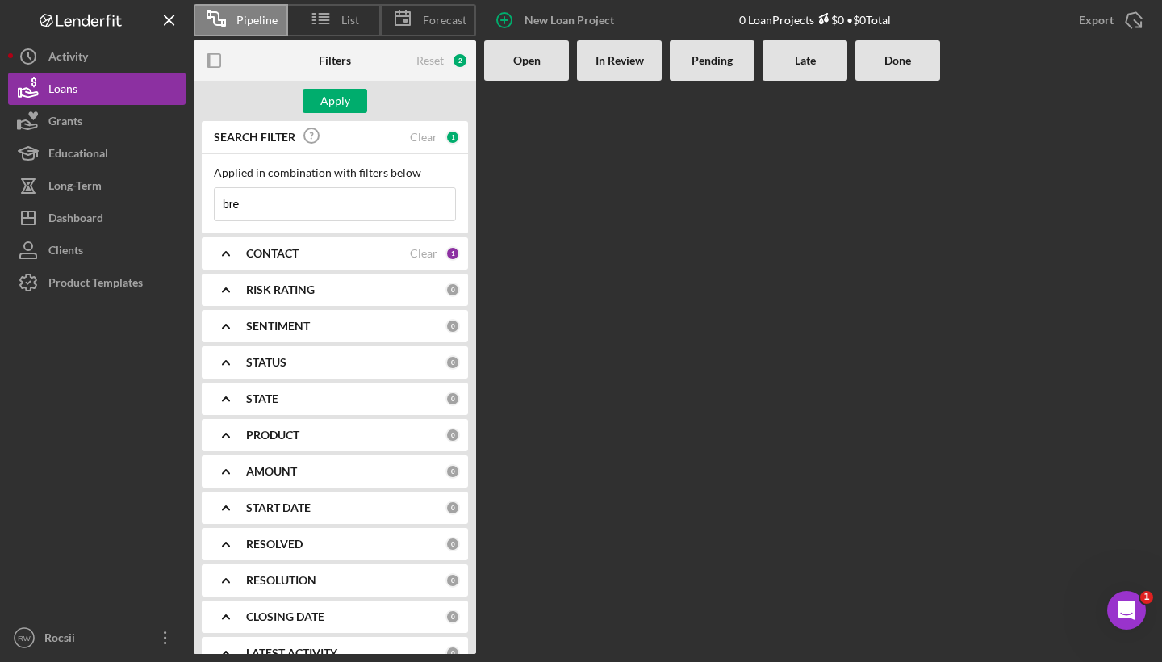
type input "[PERSON_NAME]"
